Goal: Task Accomplishment & Management: Complete application form

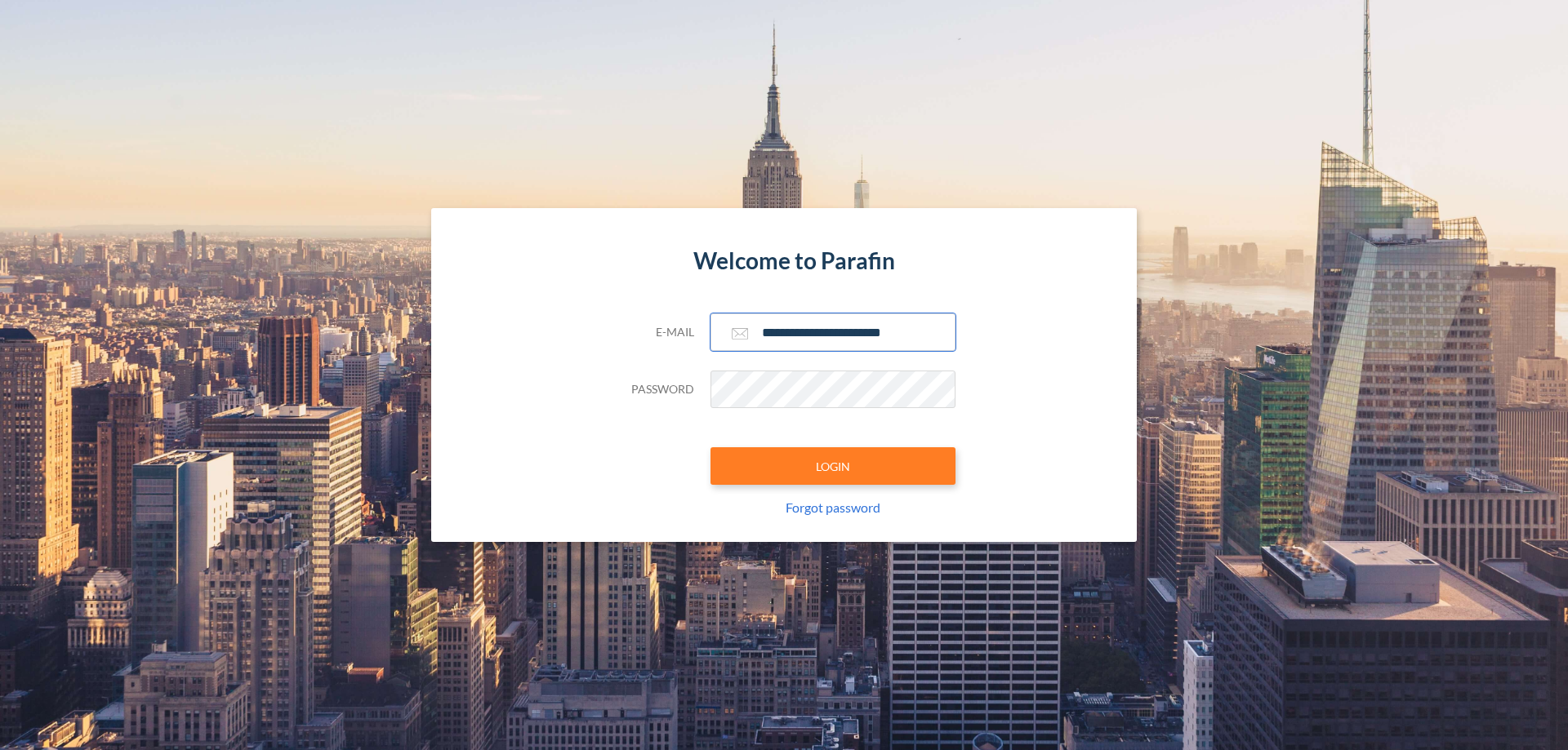
type input "**********"
click at [833, 466] on button "LOGIN" at bounding box center [834, 466] width 245 height 37
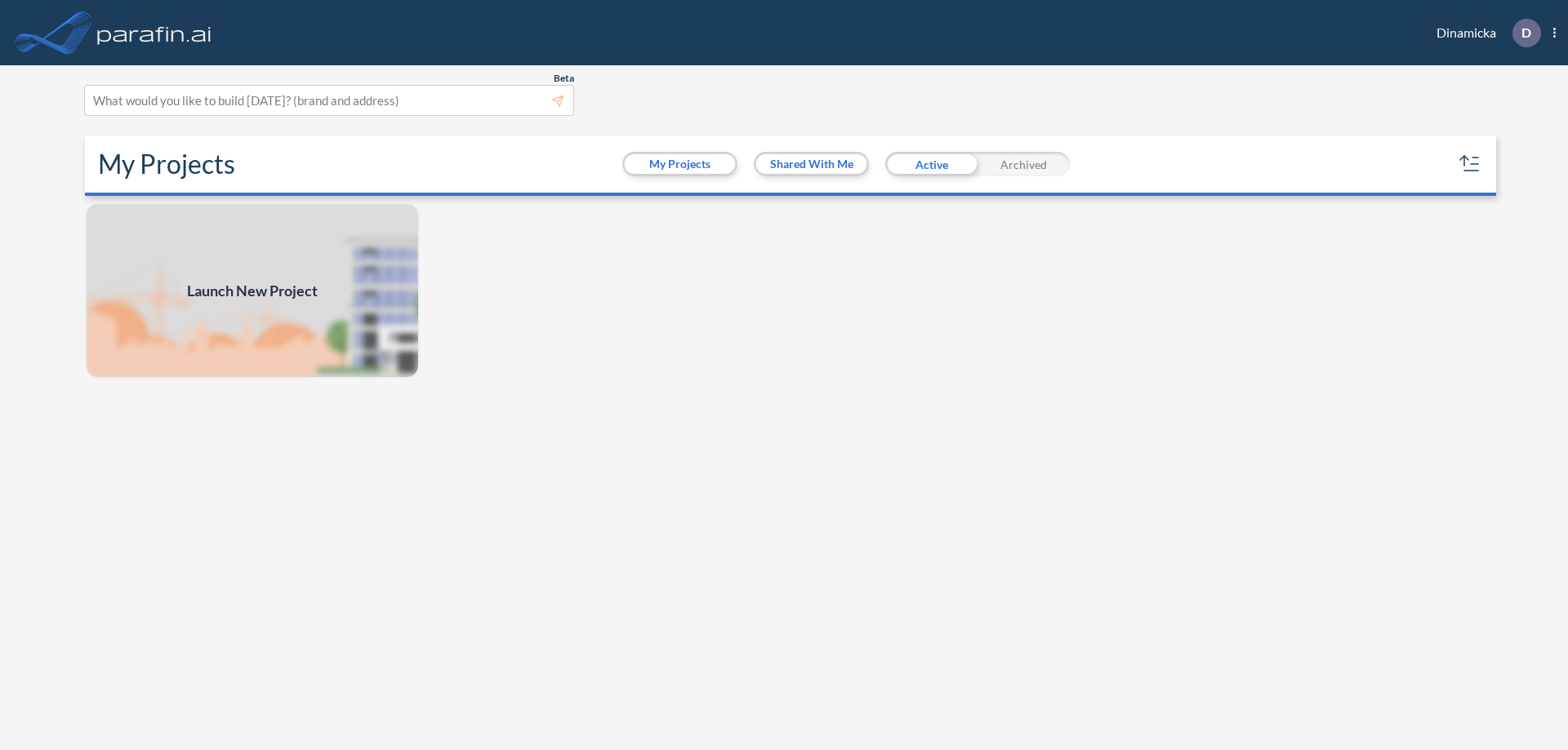
scroll to position [4, 0]
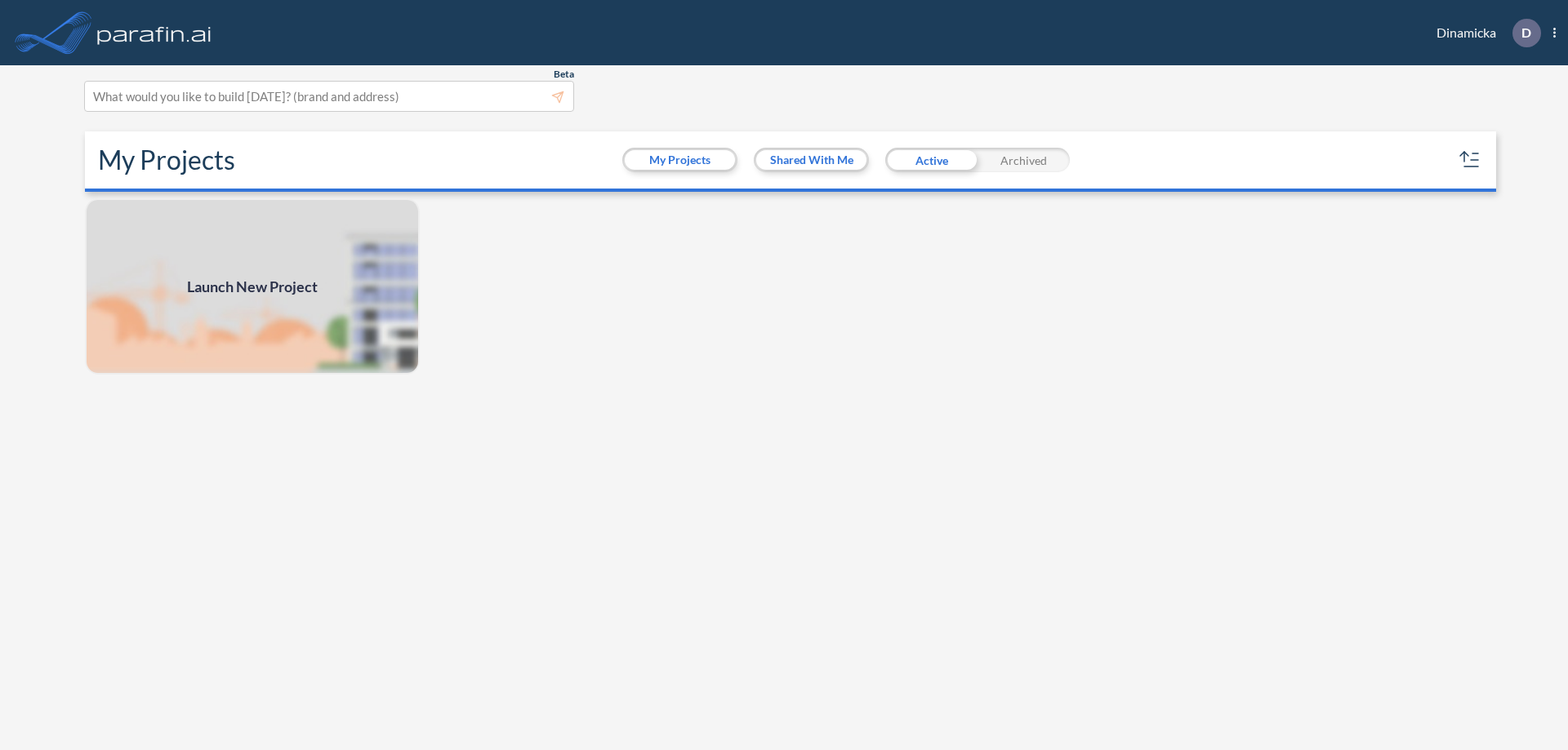
click at [252, 287] on span "Launch New Project" at bounding box center [253, 287] width 131 height 22
